Goal: Task Accomplishment & Management: Use online tool/utility

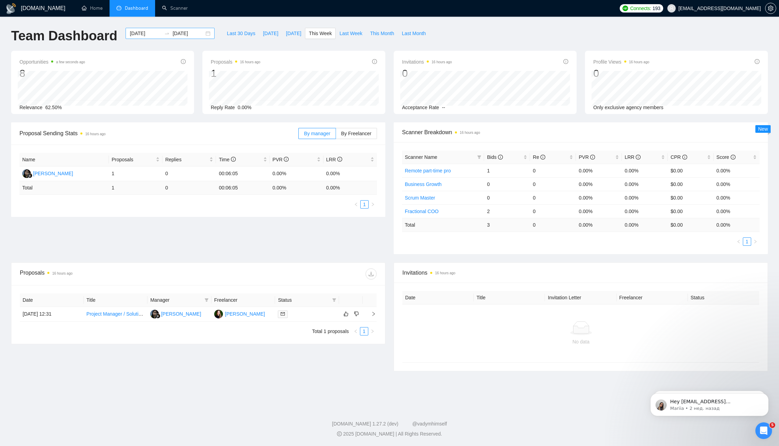
click at [187, 37] on input "[DATE]" at bounding box center [188, 34] width 32 height 8
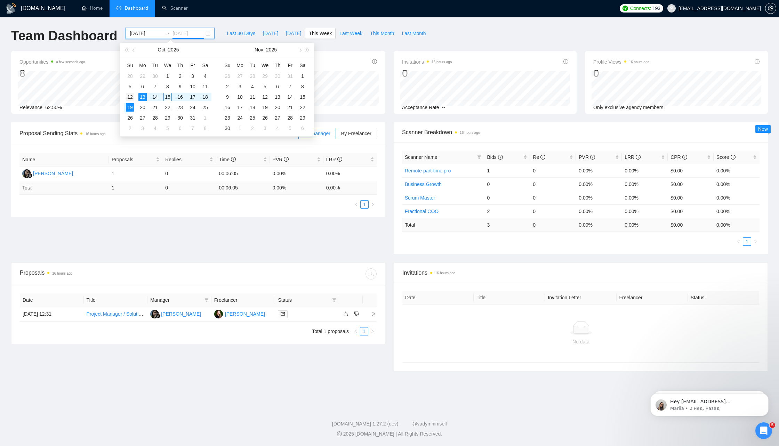
type input "2025-10-12"
click at [130, 97] on div "12" at bounding box center [130, 97] width 8 height 8
click at [208, 96] on table "Su Mo Tu We Th Fr Sa 28 29 30 1 2 3 4 5 6 7 8 9 10 11 12 13 14 15 16 17 18 19 2…" at bounding box center [168, 97] width 88 height 74
type input "2025-10-04"
type input "2025-10-12"
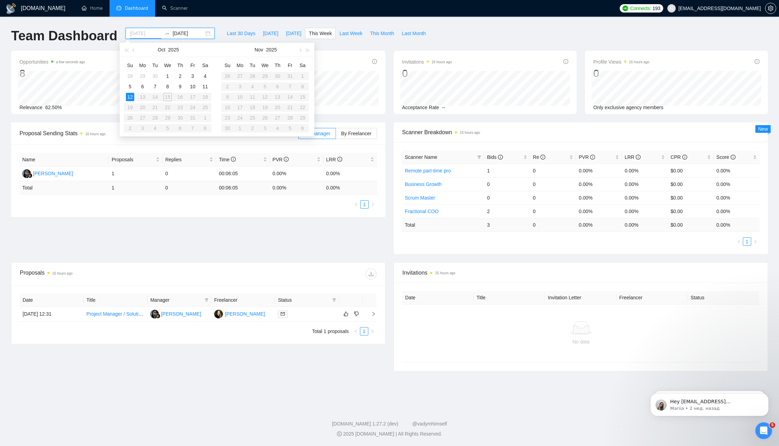
click at [130, 95] on div "12" at bounding box center [130, 97] width 8 height 8
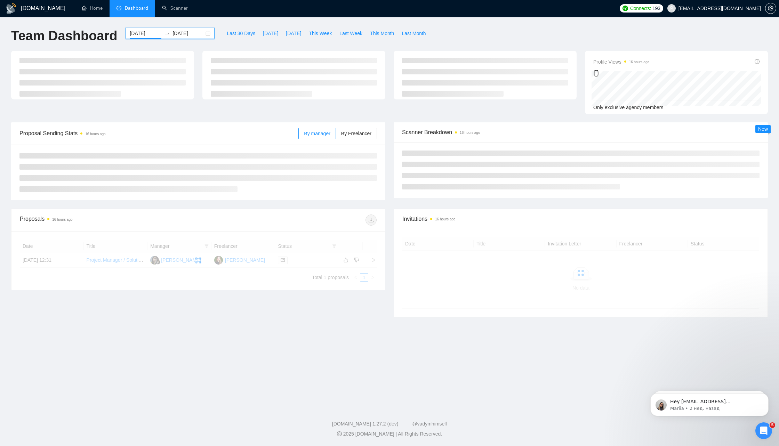
click at [180, 30] on input "2025-10-12" at bounding box center [188, 34] width 32 height 8
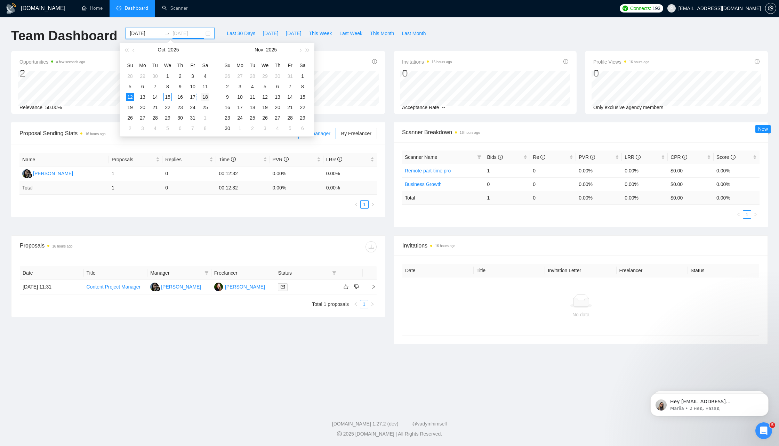
type input "2025-10-18"
click at [206, 98] on div "18" at bounding box center [205, 97] width 8 height 8
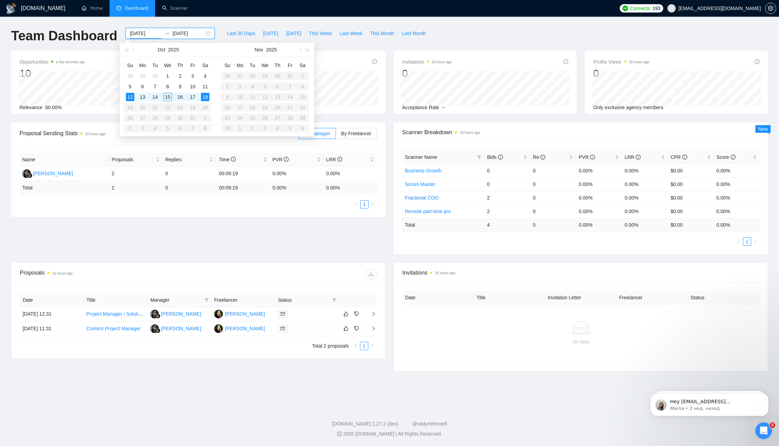
click at [236, 375] on div "Proposals 16 hours ago Date Title Manager Freelancer Status 14 Oct, 2025 12:31 …" at bounding box center [389, 321] width 765 height 117
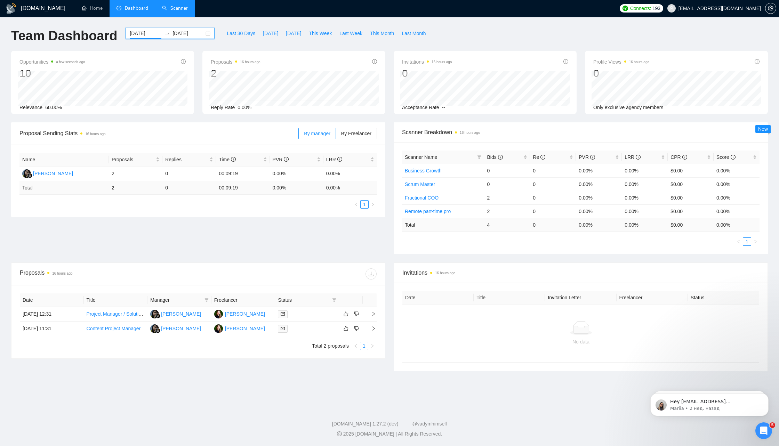
click at [169, 11] on link "Scanner" at bounding box center [175, 8] width 26 height 6
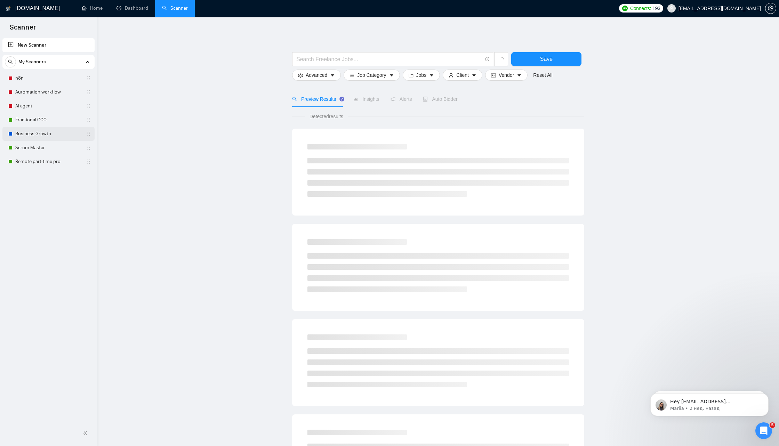
click at [56, 134] on link "Business Growth" at bounding box center [48, 134] width 66 height 14
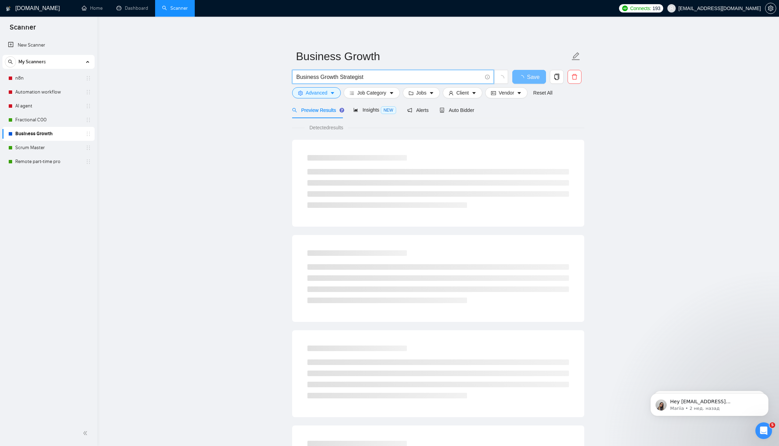
click at [378, 75] on input "Business Growth Strategist" at bounding box center [389, 77] width 186 height 9
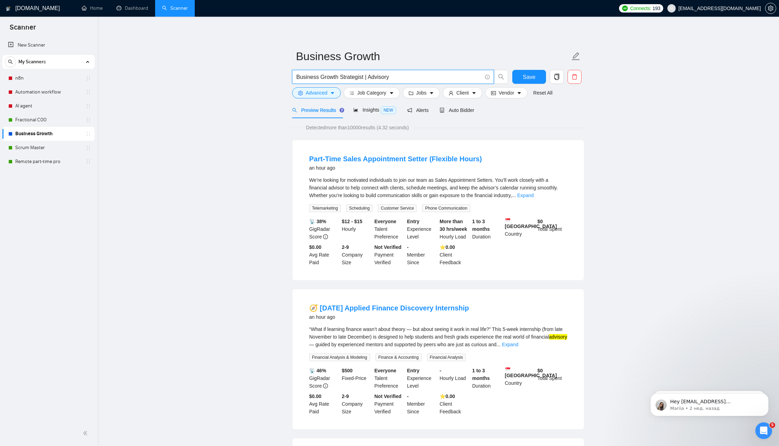
click at [329, 75] on input "Business Growth Strategist | Advisory" at bounding box center [389, 77] width 186 height 9
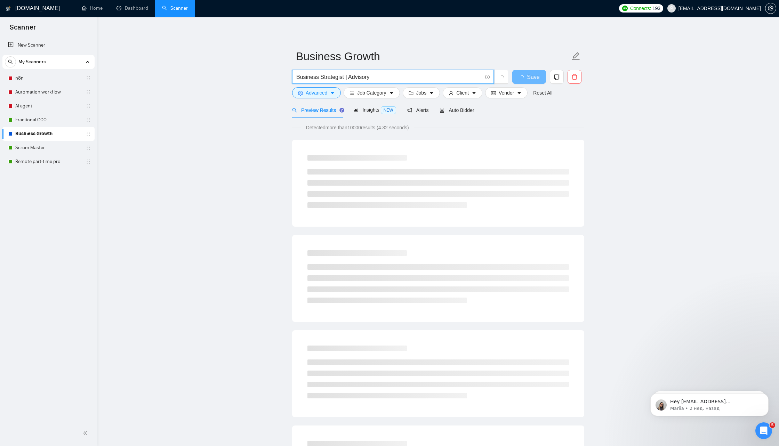
drag, startPoint x: 320, startPoint y: 78, endPoint x: 349, endPoint y: 74, distance: 29.9
click at [349, 74] on input "Business Strategist | Advisory" at bounding box center [389, 77] width 186 height 9
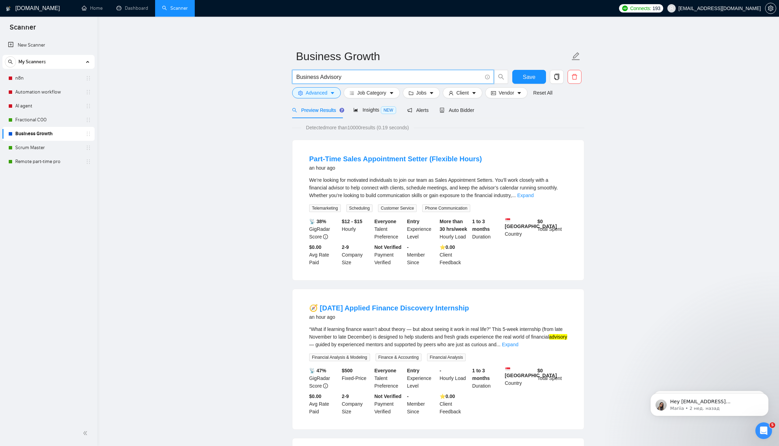
click at [372, 73] on input "Business Advisory" at bounding box center [389, 77] width 186 height 9
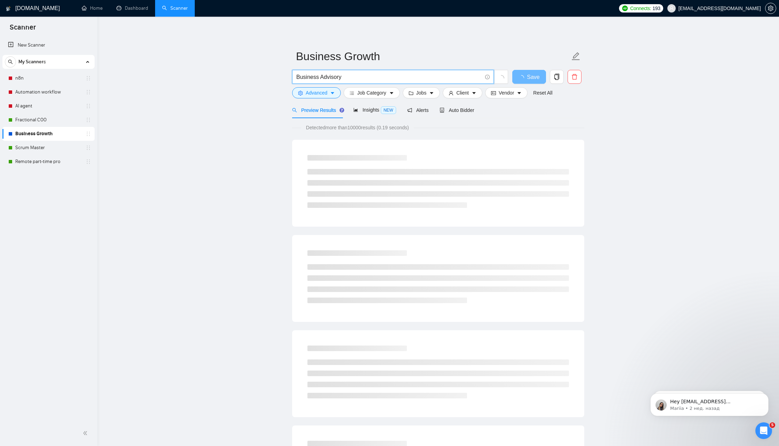
type input "Business Advisory"
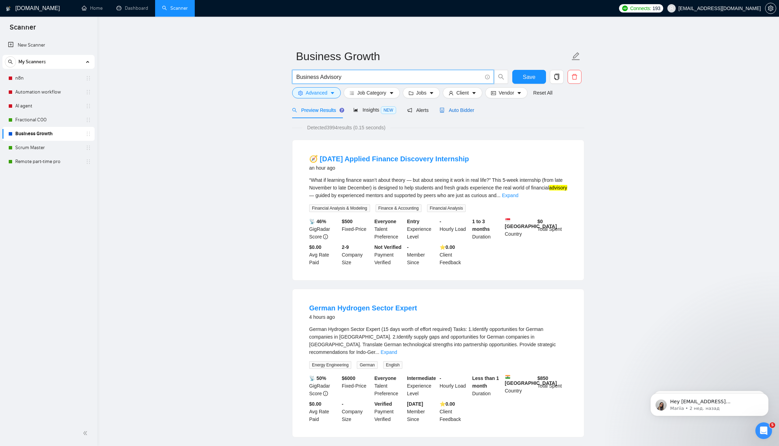
click at [468, 108] on span "Auto Bidder" at bounding box center [457, 110] width 34 height 6
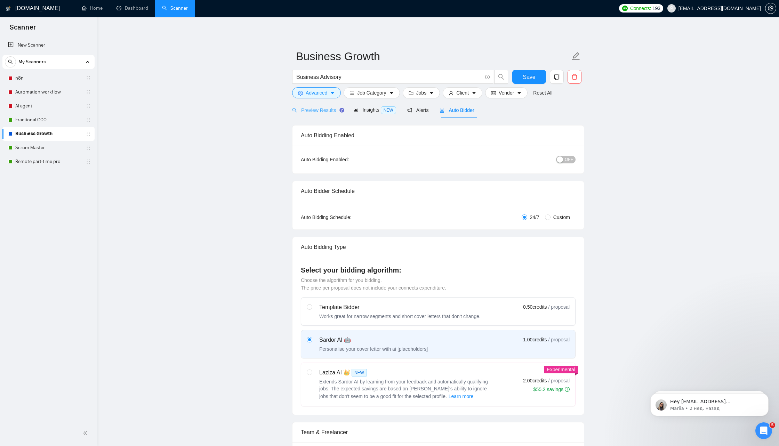
click at [315, 114] on div "Preview Results" at bounding box center [317, 110] width 50 height 16
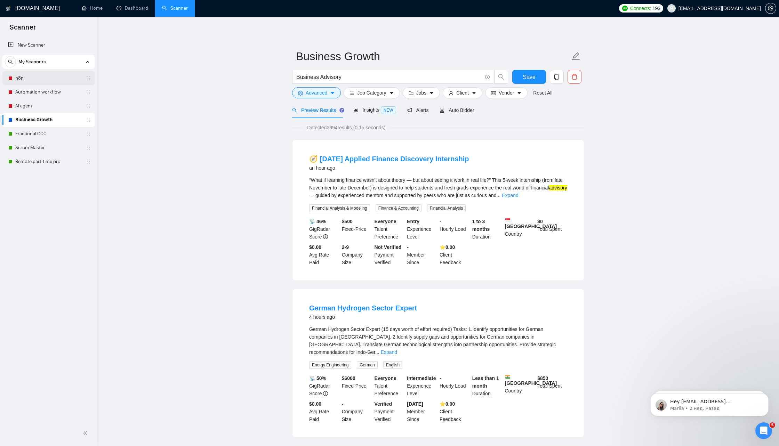
click at [86, 77] on icon "holder" at bounding box center [89, 78] width 6 height 6
click at [49, 225] on div "New Scanner My Scanners n8n Automation workflow AI agent Business Growth Fracti…" at bounding box center [48, 229] width 97 height 384
